Goal: Use online tool/utility

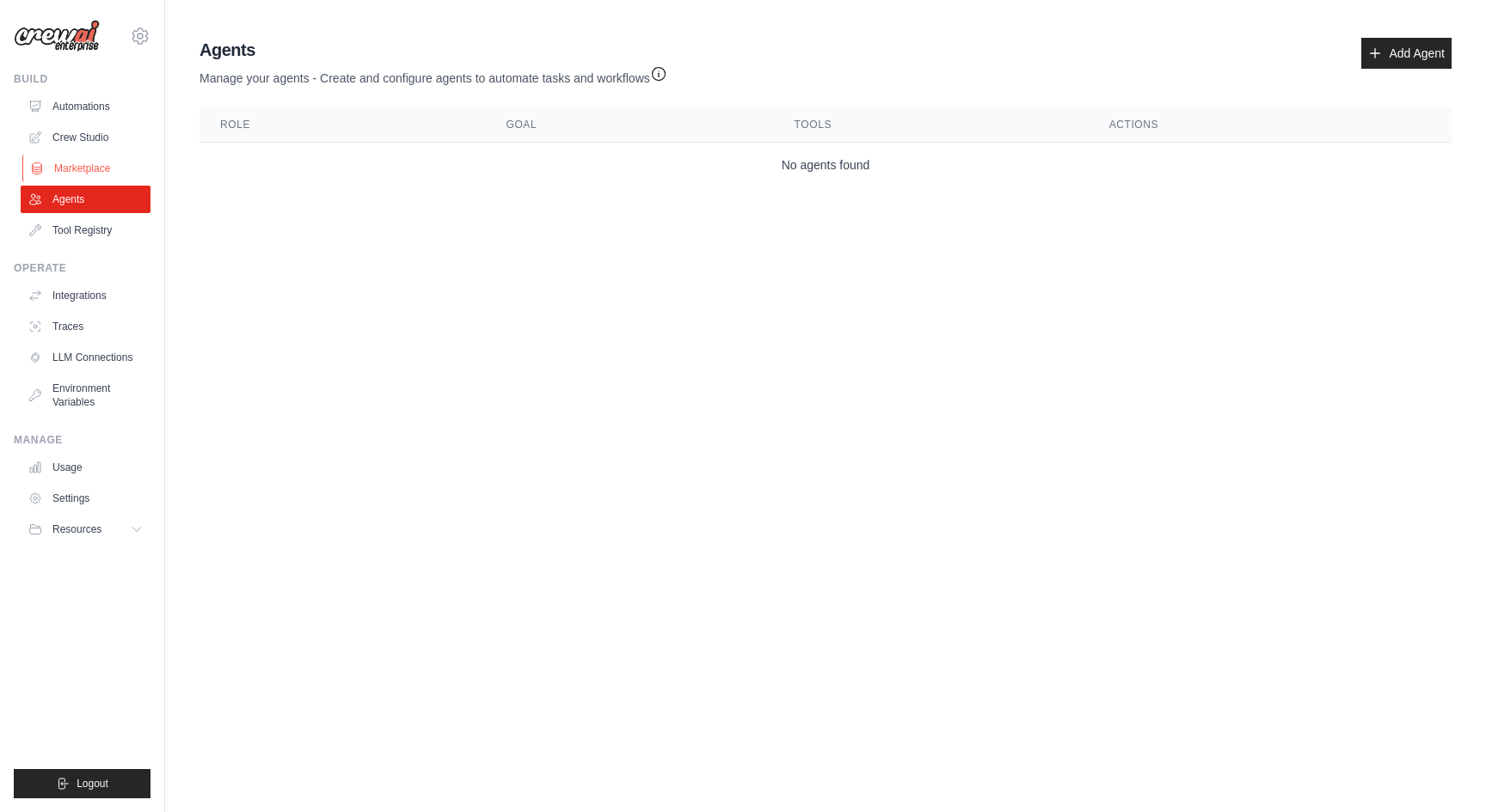
click at [89, 172] on link "Marketplace" at bounding box center [87, 169] width 130 height 27
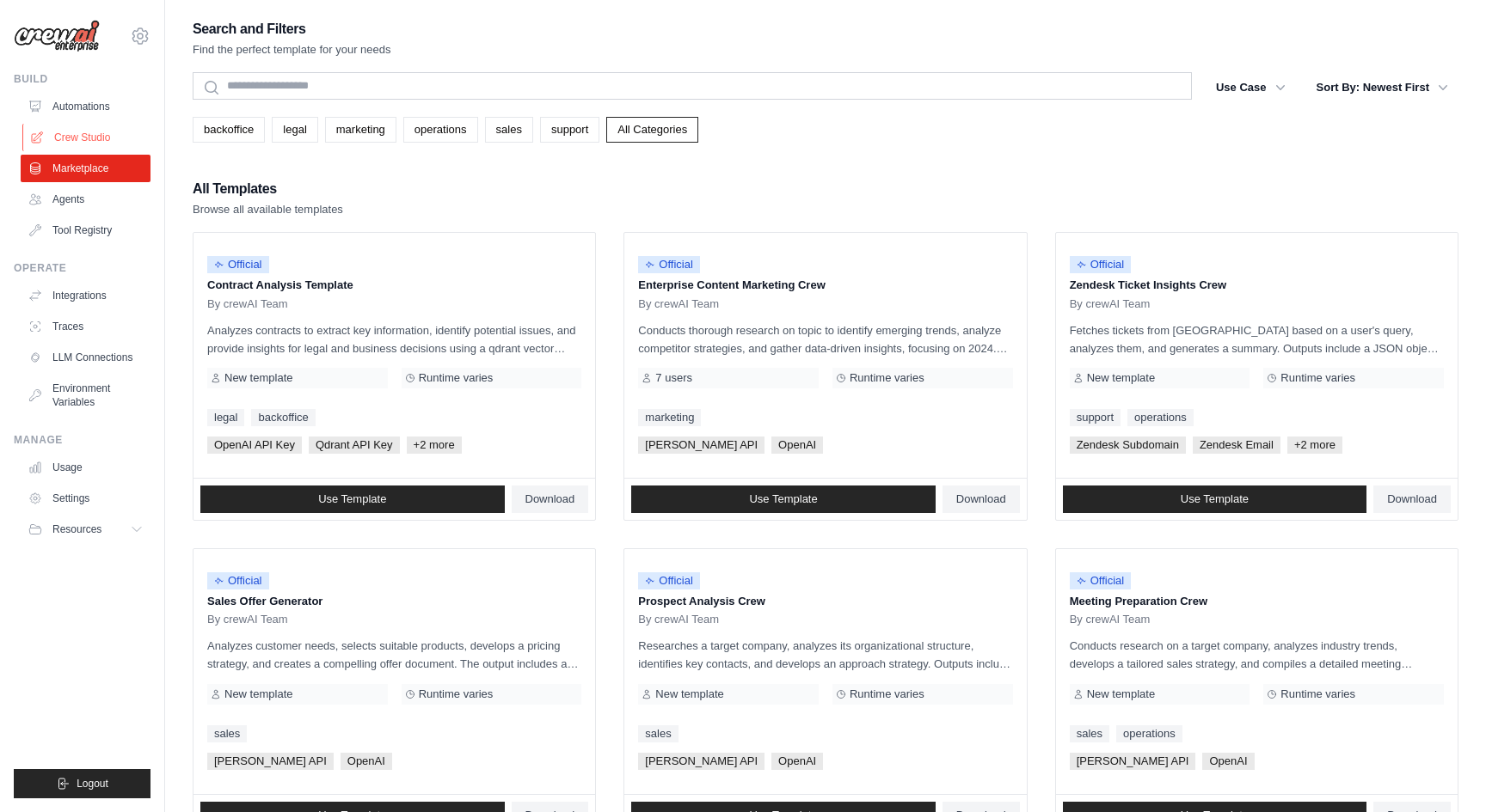
click at [96, 139] on link "Crew Studio" at bounding box center [87, 137] width 130 height 27
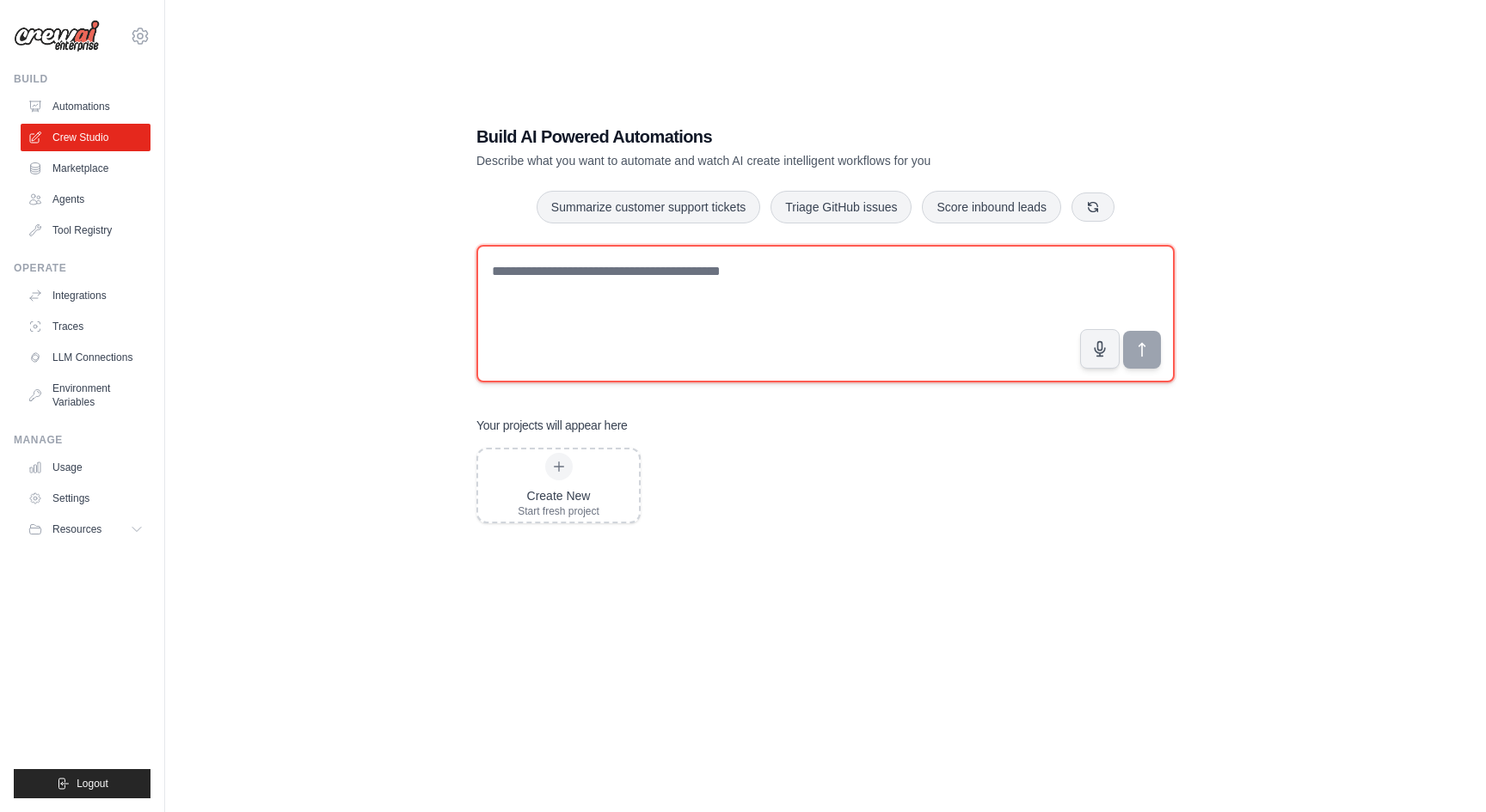
click at [667, 320] on textarea at bounding box center [825, 314] width 698 height 138
